Goal: Task Accomplishment & Management: Manage account settings

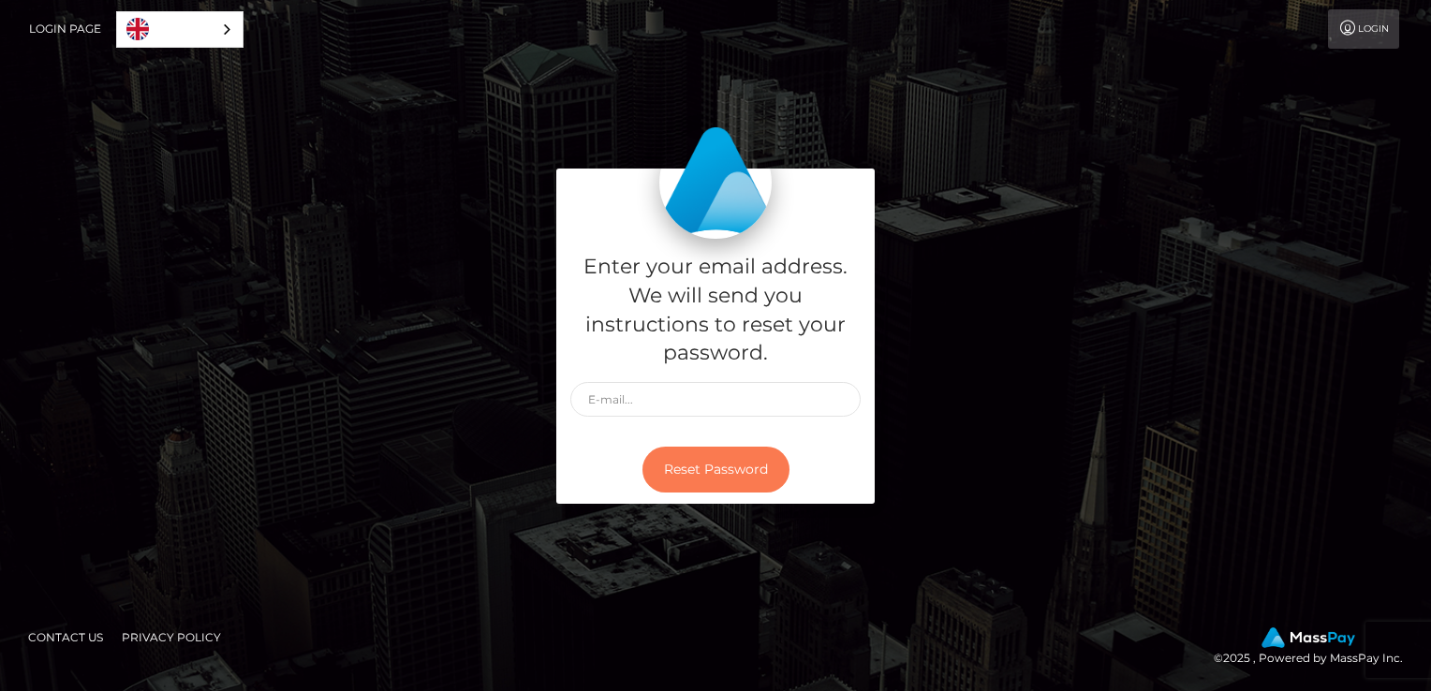
click at [730, 470] on button "Reset Password" at bounding box center [716, 470] width 147 height 46
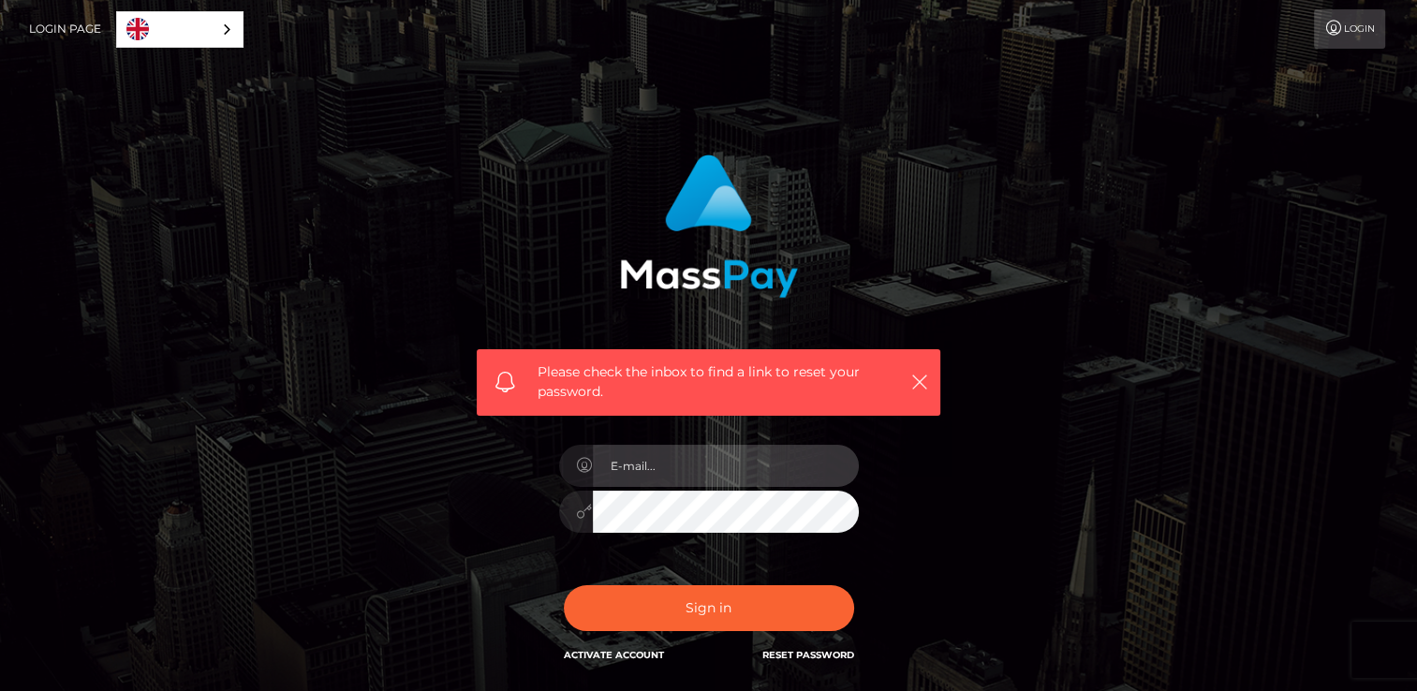
click at [747, 463] on input "email" at bounding box center [726, 466] width 266 height 42
type input "R"
type input "redlillysole@gmail.com"
click at [564, 585] on button "Sign in" at bounding box center [709, 608] width 290 height 46
